Goal: Answer question/provide support

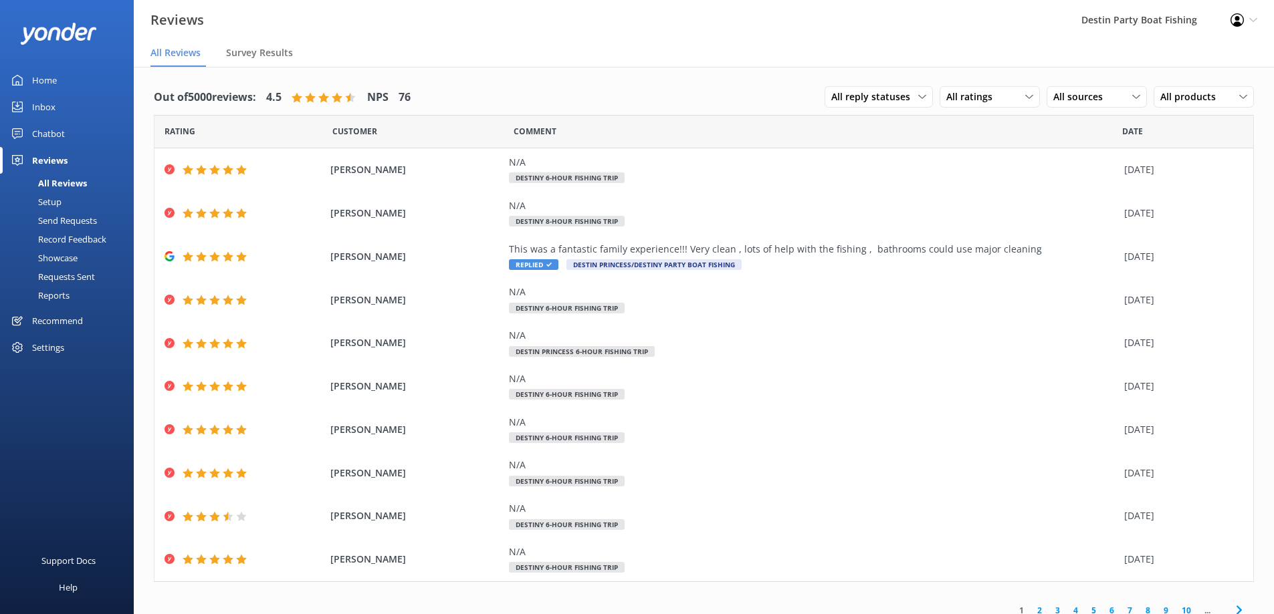
click at [51, 110] on div "Inbox" at bounding box center [43, 107] width 23 height 27
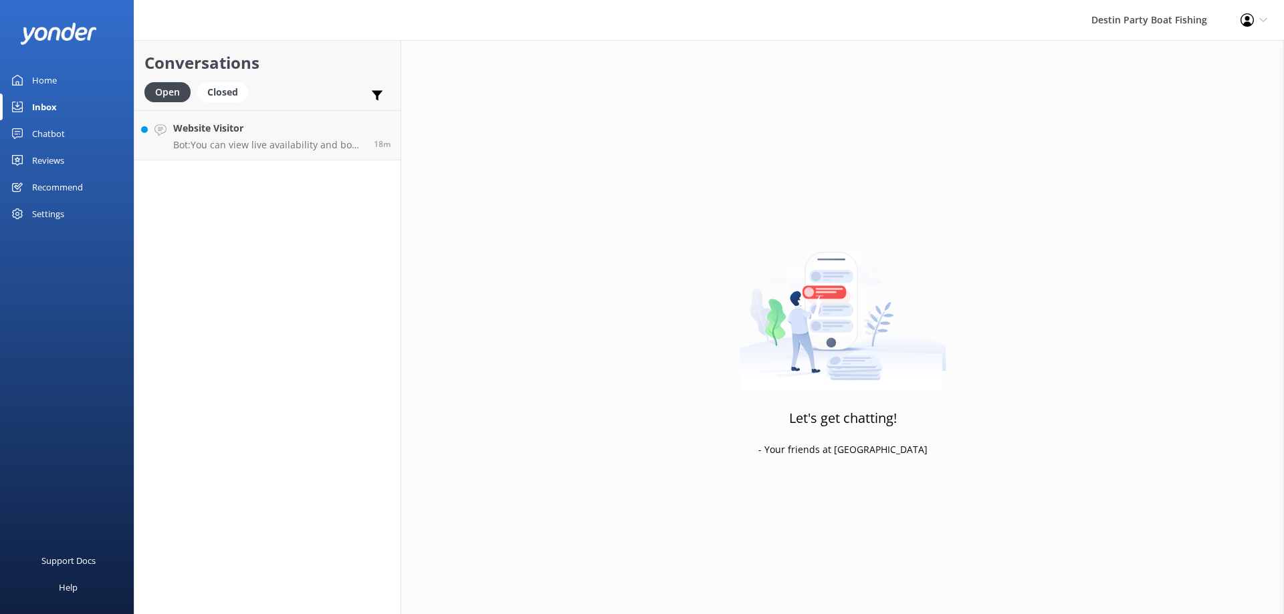
click at [214, 109] on div "Open Closed" at bounding box center [199, 98] width 110 height 32
click at [217, 123] on h4 "Website Visitor" at bounding box center [268, 128] width 191 height 15
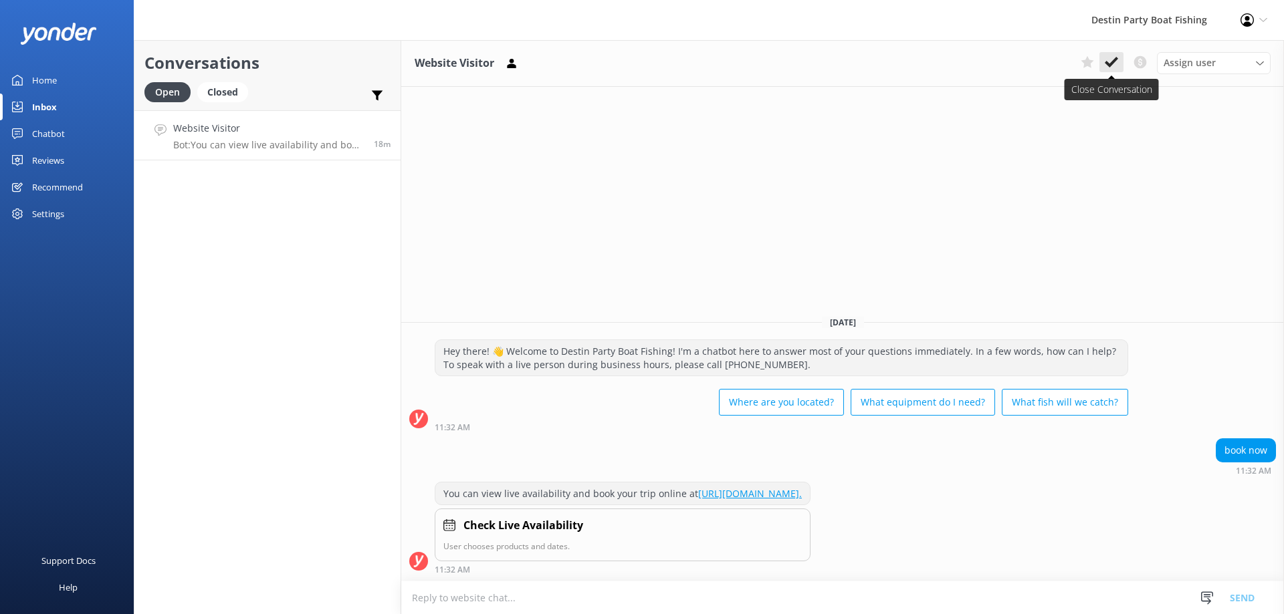
click at [1110, 70] on button at bounding box center [1111, 62] width 24 height 20
